Goal: Information Seeking & Learning: Learn about a topic

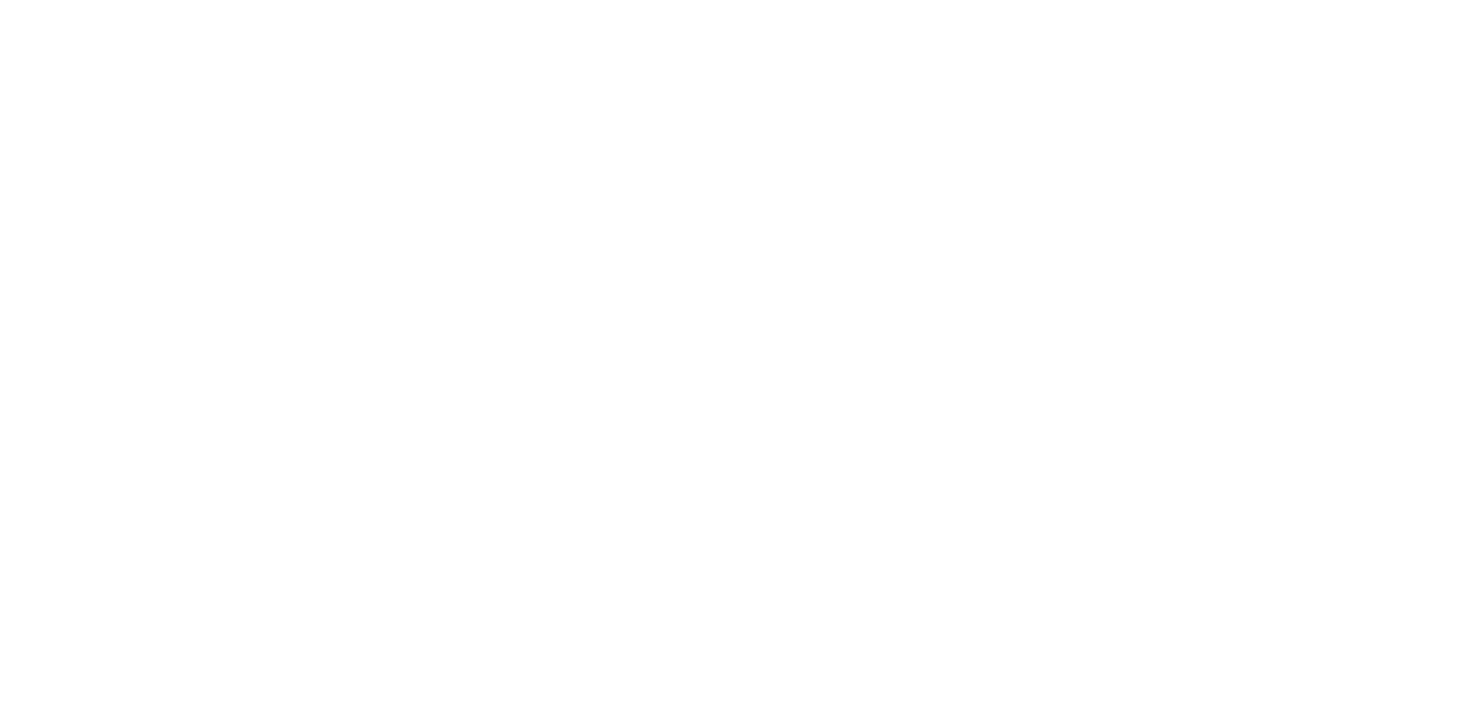
click at [1007, 0] on html at bounding box center [734, 0] width 1468 height 0
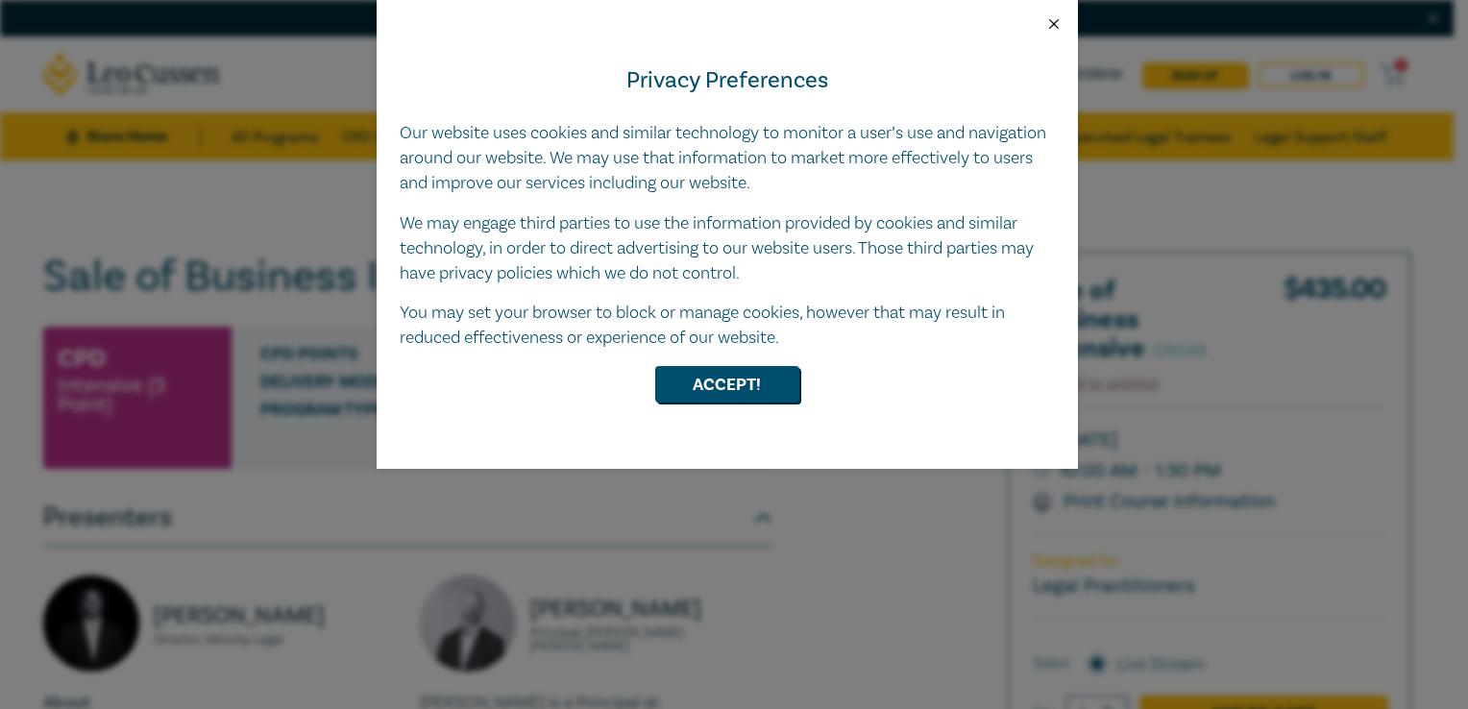
click at [1045, 16] on button "Close" at bounding box center [1053, 23] width 17 height 17
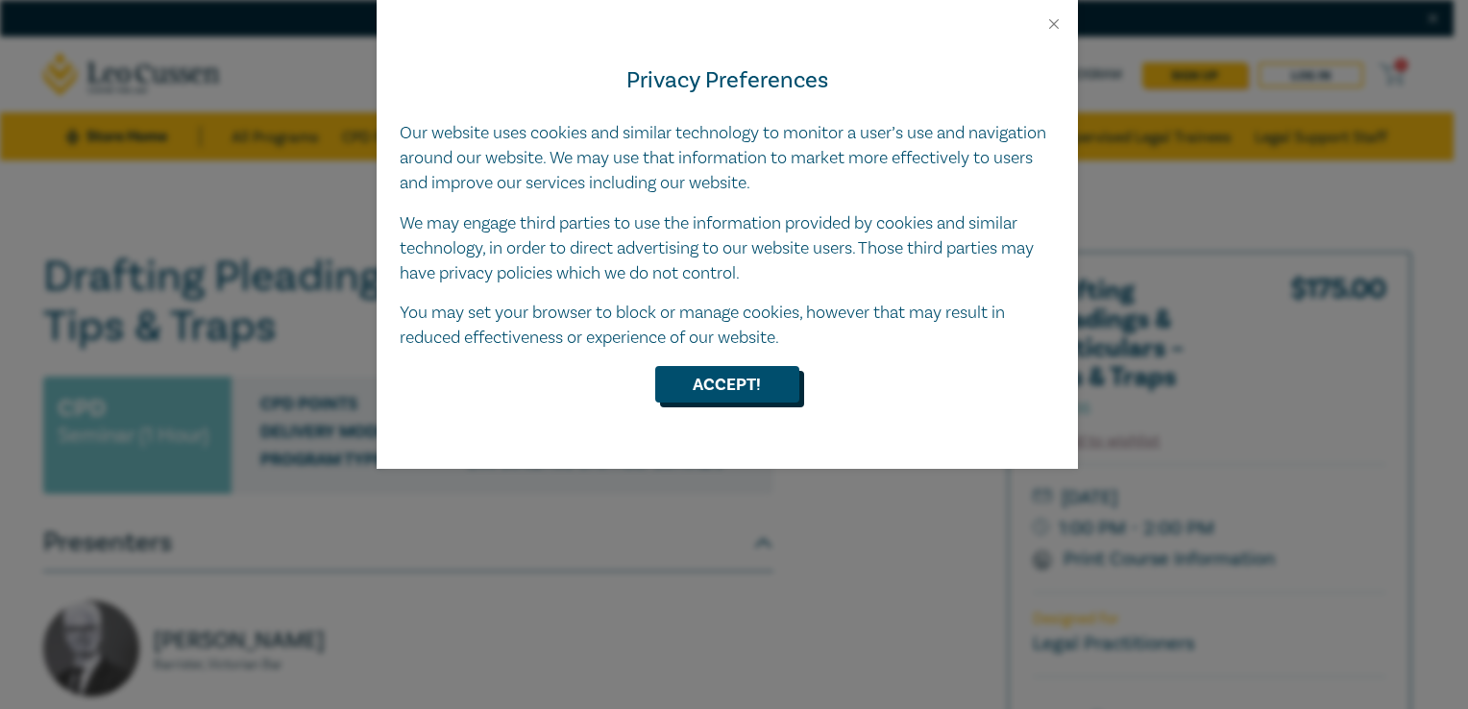
click at [746, 379] on button "Accept!" at bounding box center [727, 384] width 144 height 37
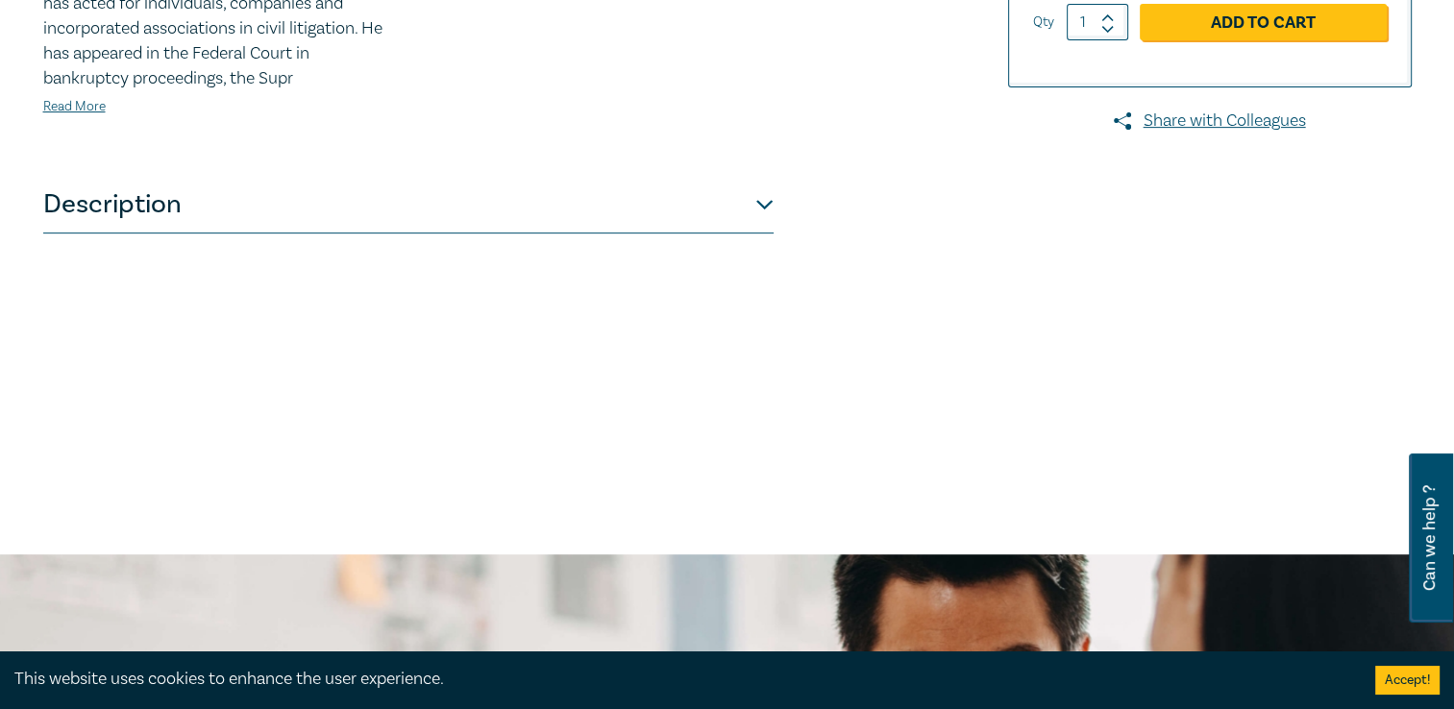
scroll to position [772, 0]
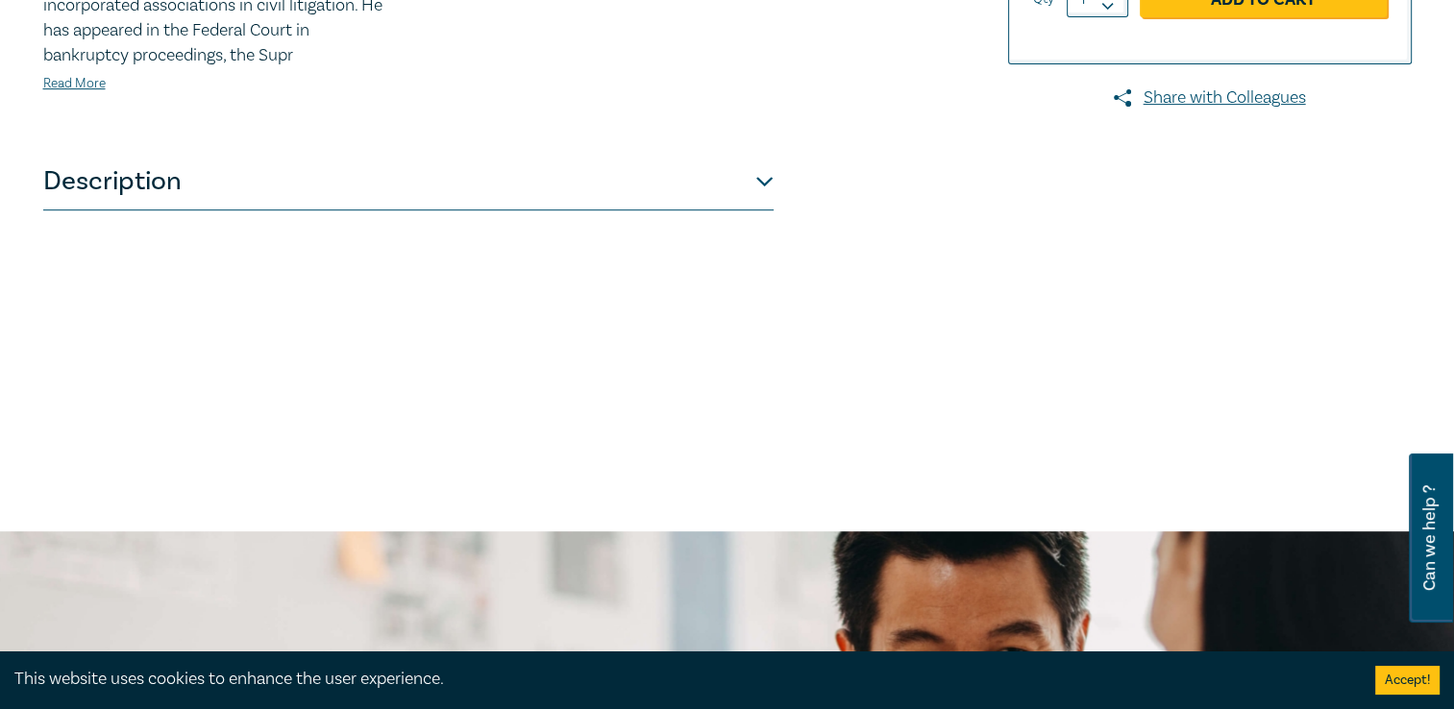
click at [714, 182] on button "Description" at bounding box center [408, 182] width 730 height 58
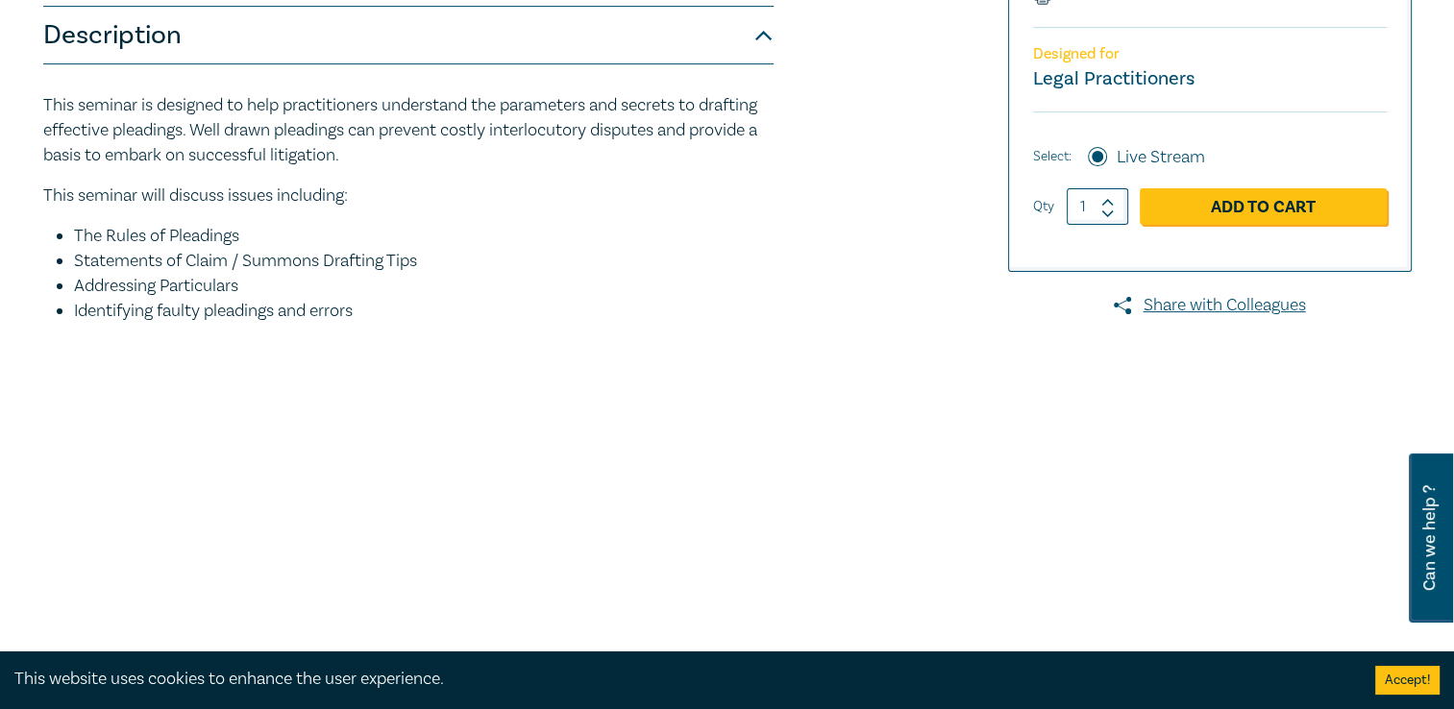
scroll to position [559, 0]
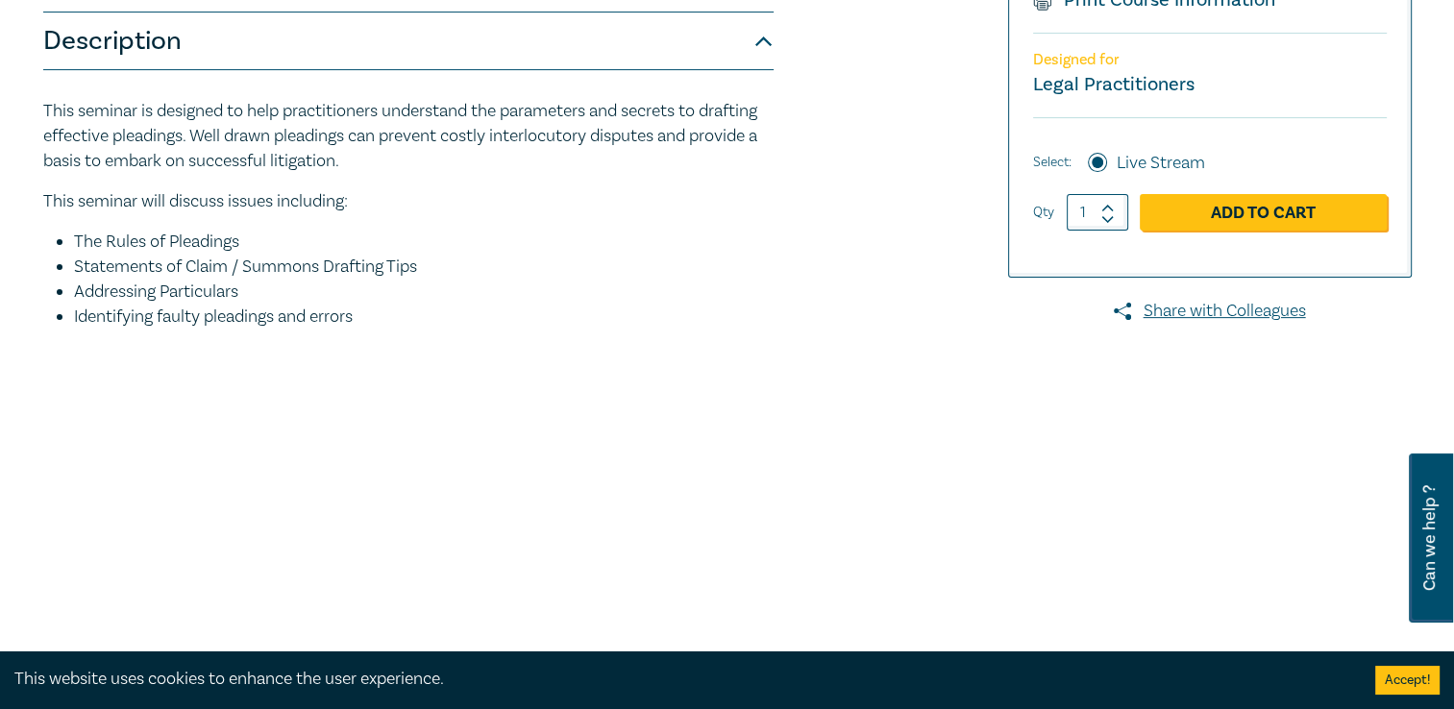
click at [730, 38] on button "Description" at bounding box center [408, 41] width 730 height 58
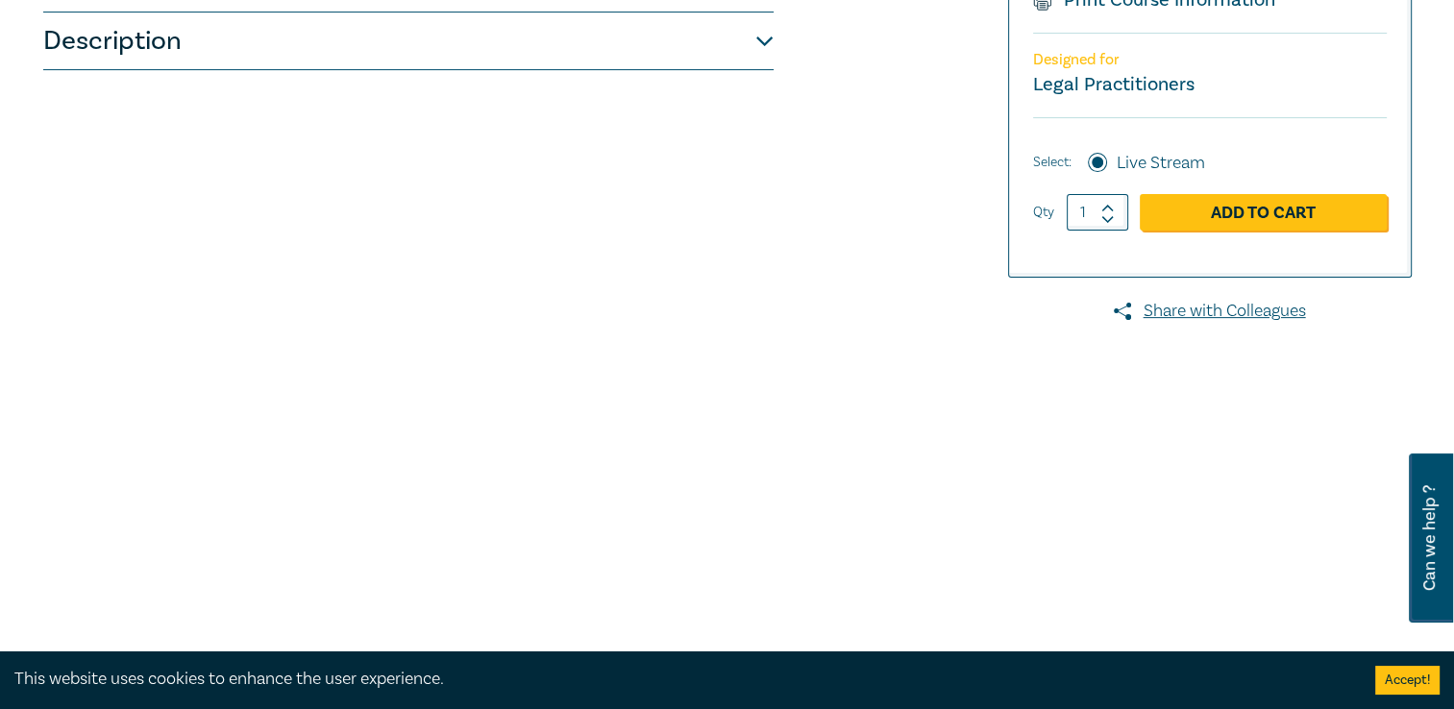
drag, startPoint x: 1453, startPoint y: 303, endPoint x: 1464, endPoint y: 386, distance: 84.4
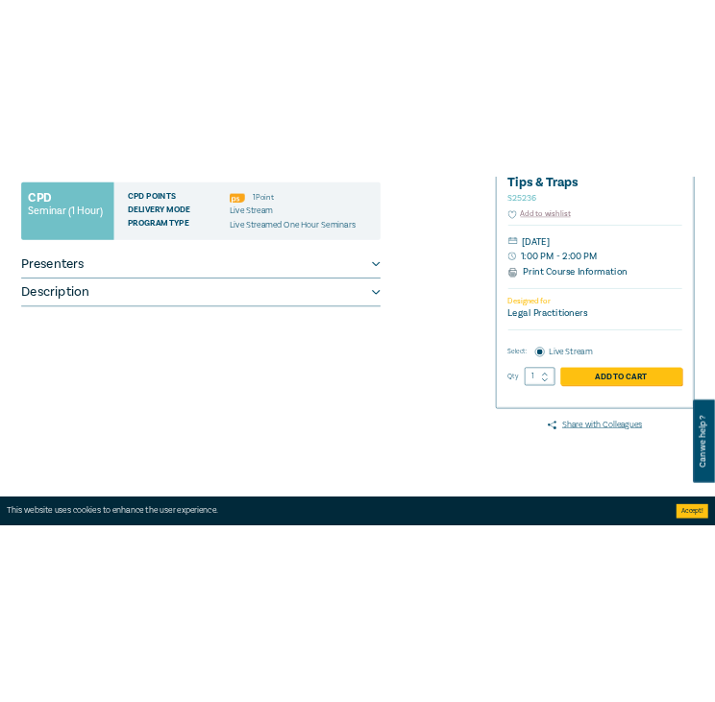
scroll to position [357, 0]
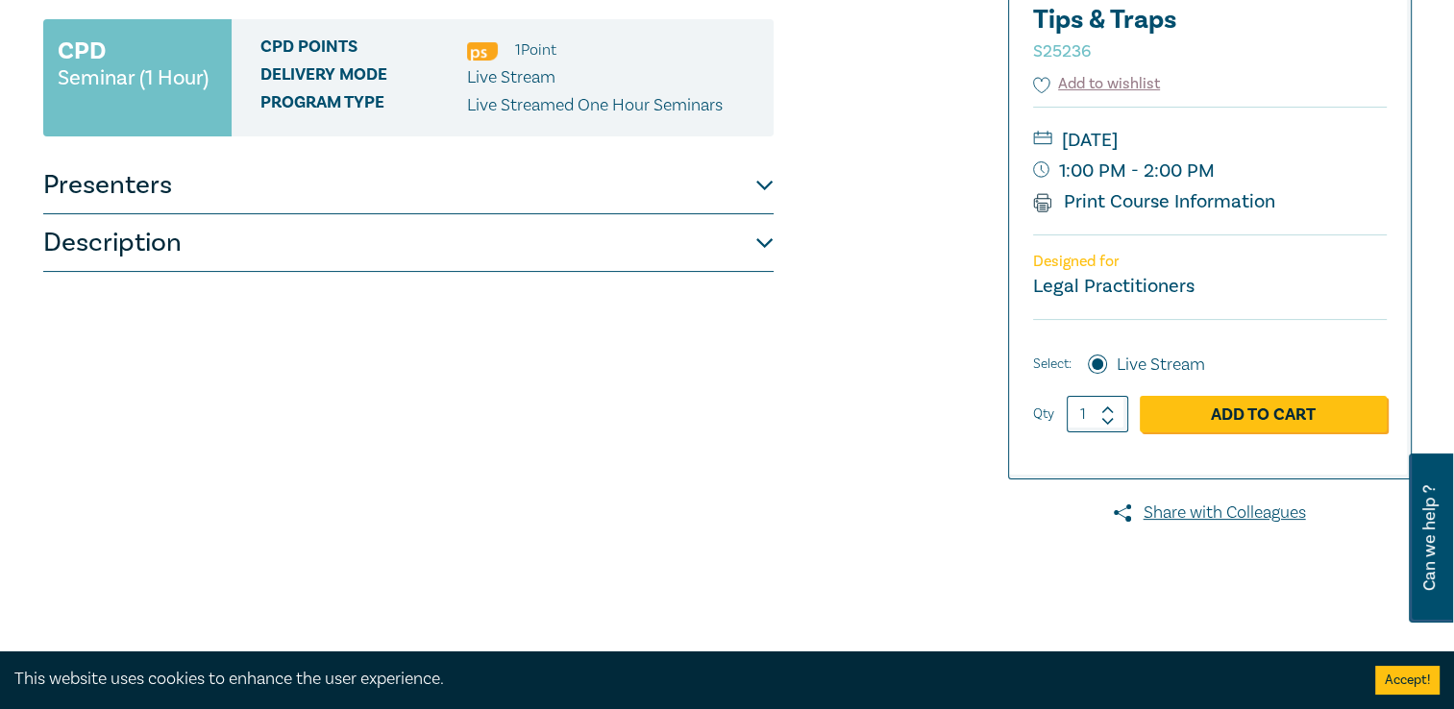
click at [734, 252] on button "Description" at bounding box center [408, 243] width 730 height 58
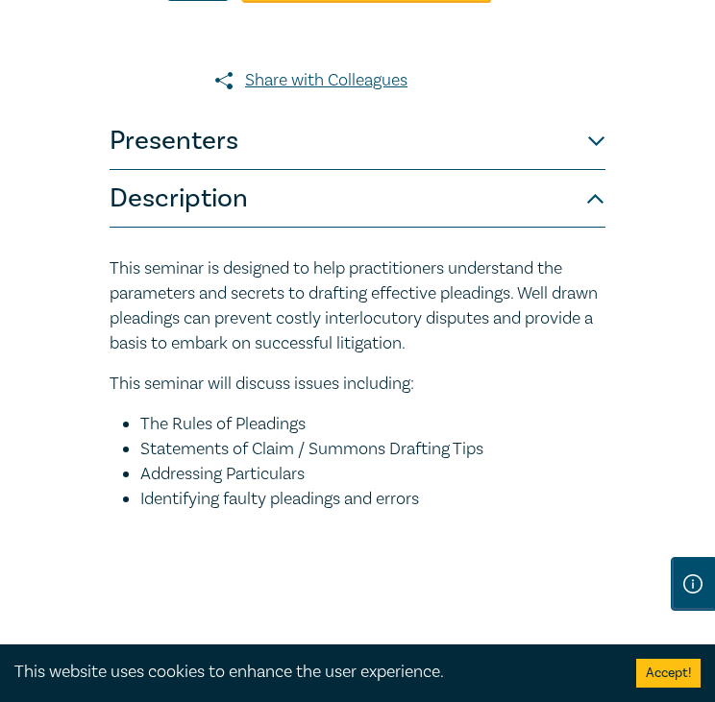
scroll to position [964, 0]
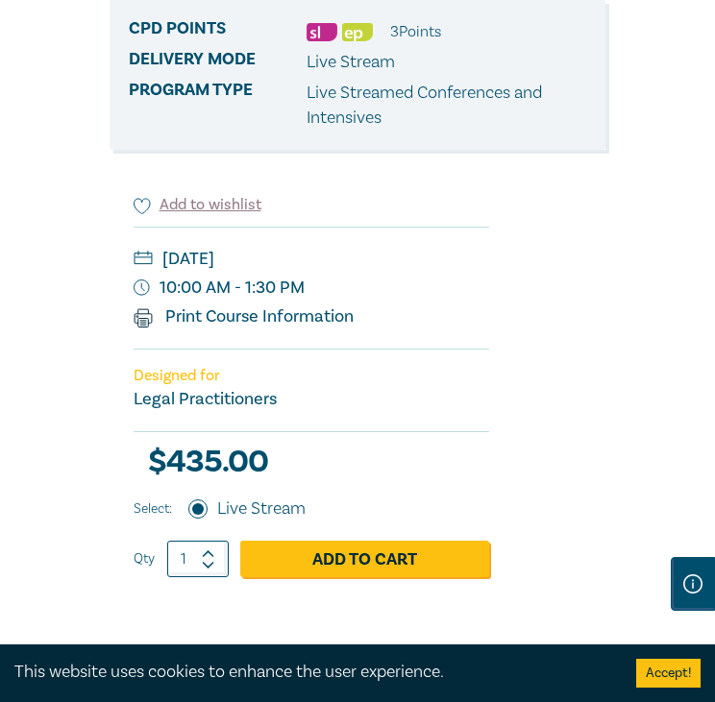
scroll to position [355, 0]
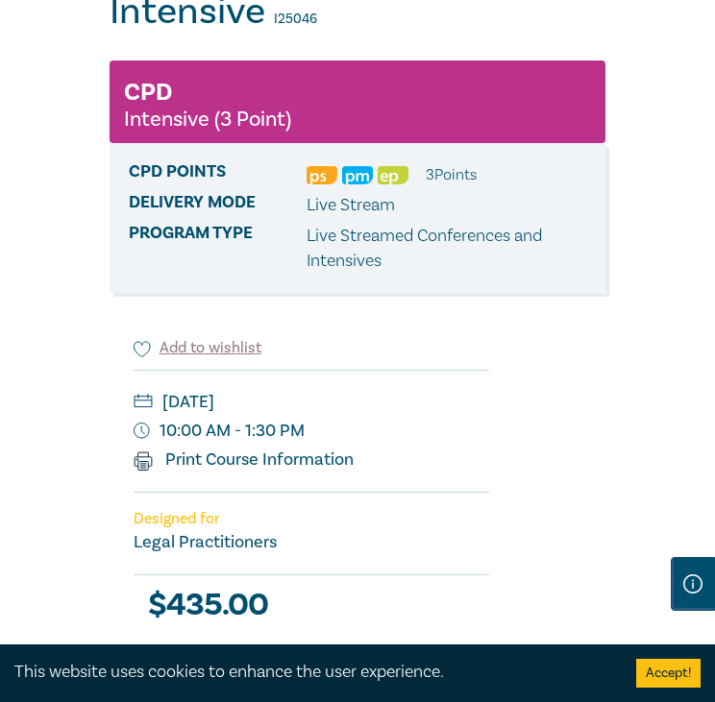
scroll to position [257, 0]
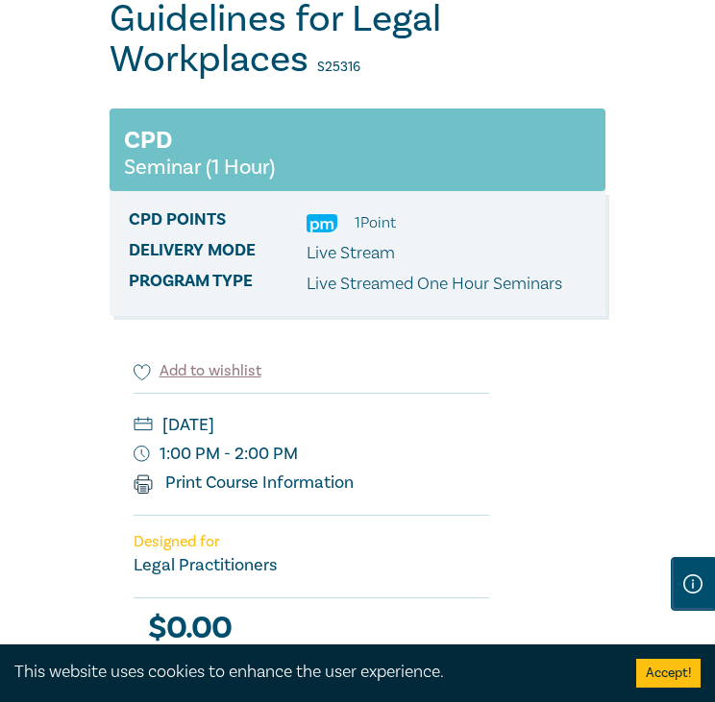
scroll to position [265, 0]
